Goal: Navigation & Orientation: Find specific page/section

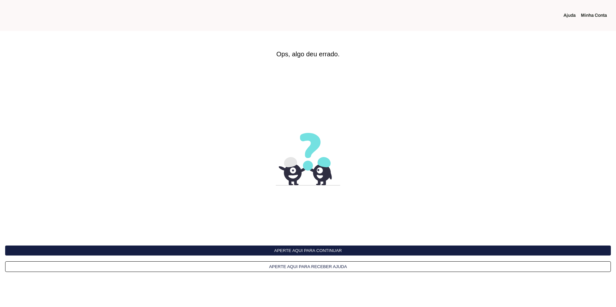
click at [303, 250] on button "Aperte aqui para continuar" at bounding box center [307, 251] width 605 height 10
click at [301, 251] on button "Aperte aqui para continuar" at bounding box center [307, 251] width 605 height 10
click at [282, 250] on button "Aperte aqui para continuar" at bounding box center [307, 251] width 605 height 10
